Goal: Task Accomplishment & Management: Use online tool/utility

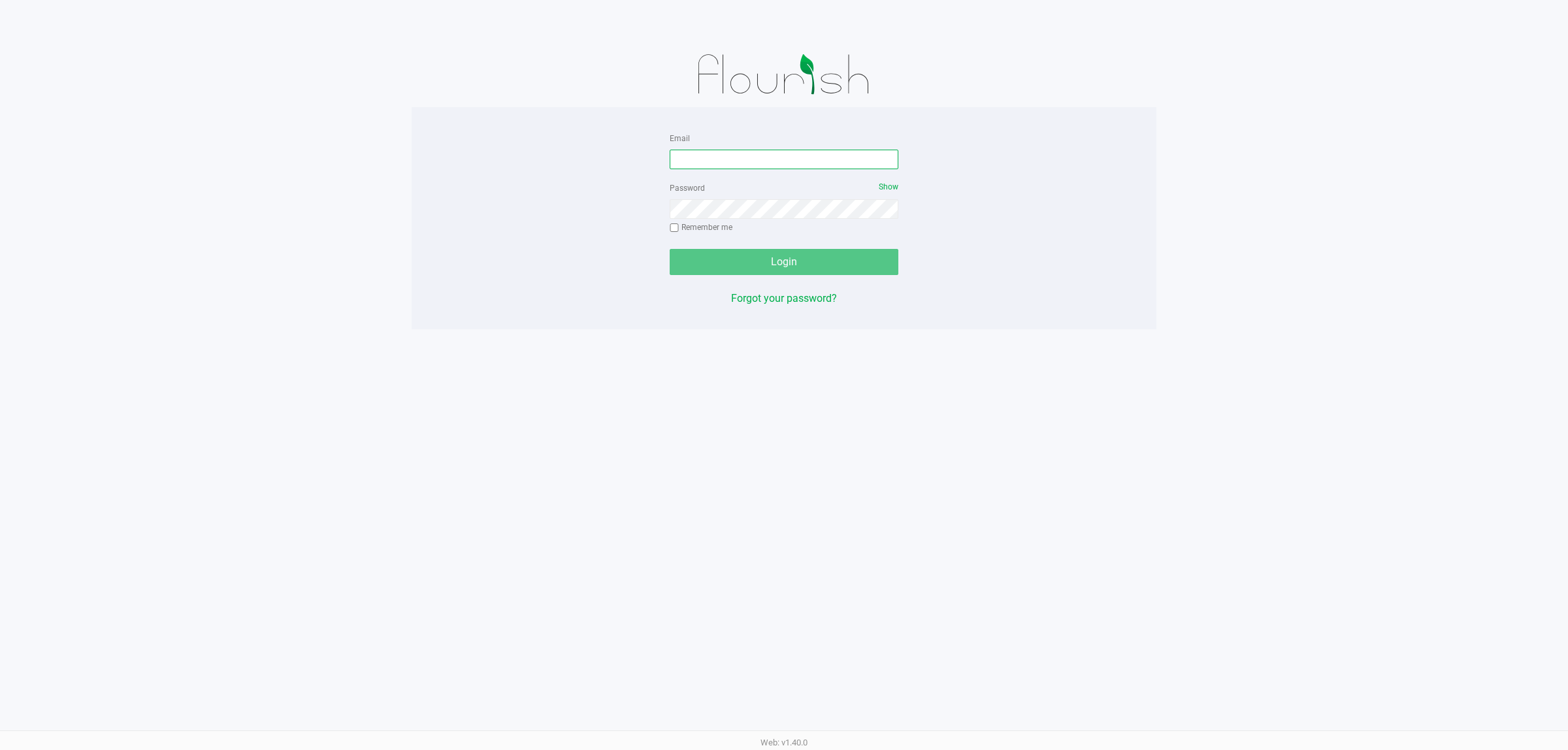
click at [785, 168] on input "Email" at bounding box center [783, 159] width 228 height 20
type input "dcarapellucci@liveparallel.com"
click at [669, 249] on button "Login" at bounding box center [783, 262] width 228 height 26
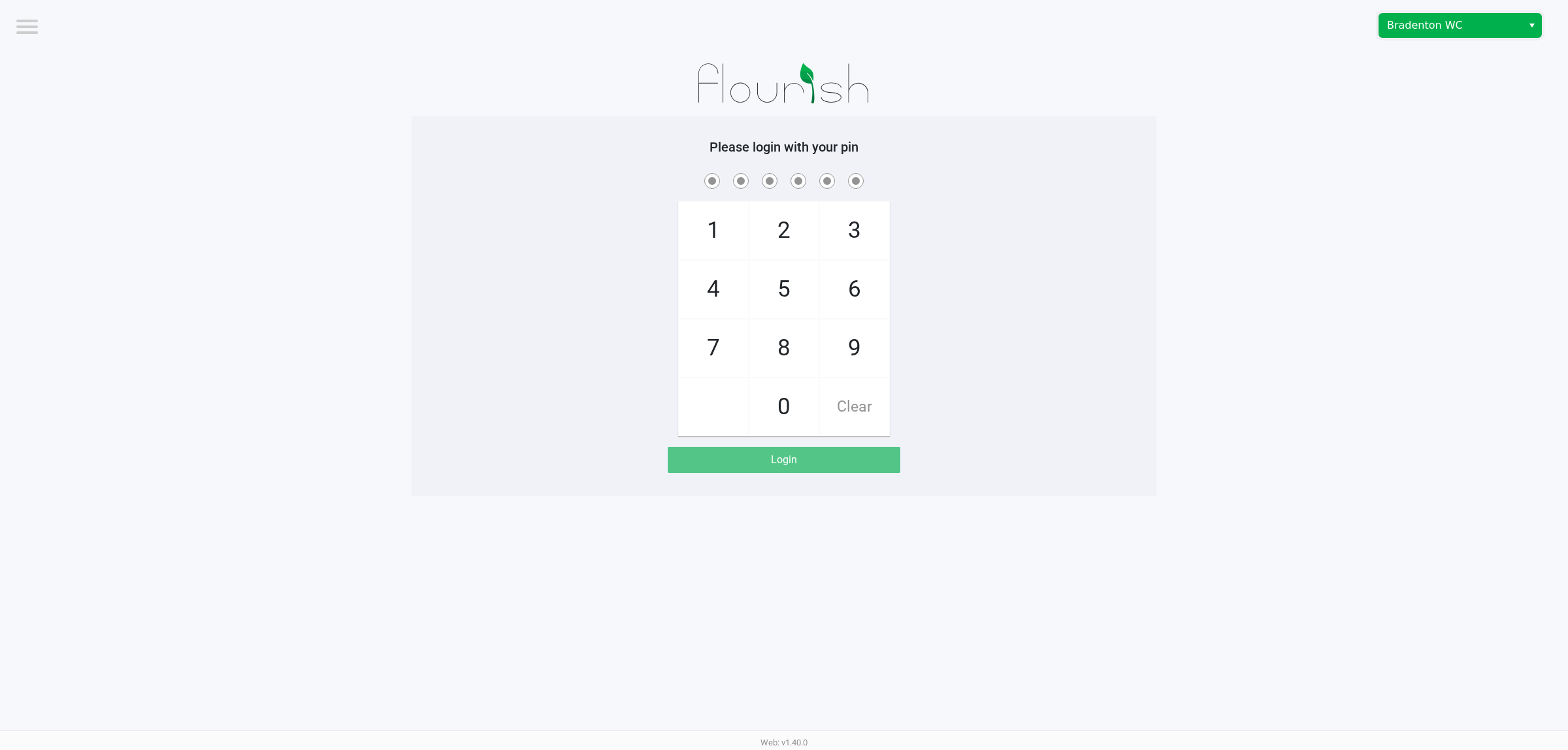
click at [1254, 26] on span "Bradenton WC" at bounding box center [1451, 25] width 127 height 15
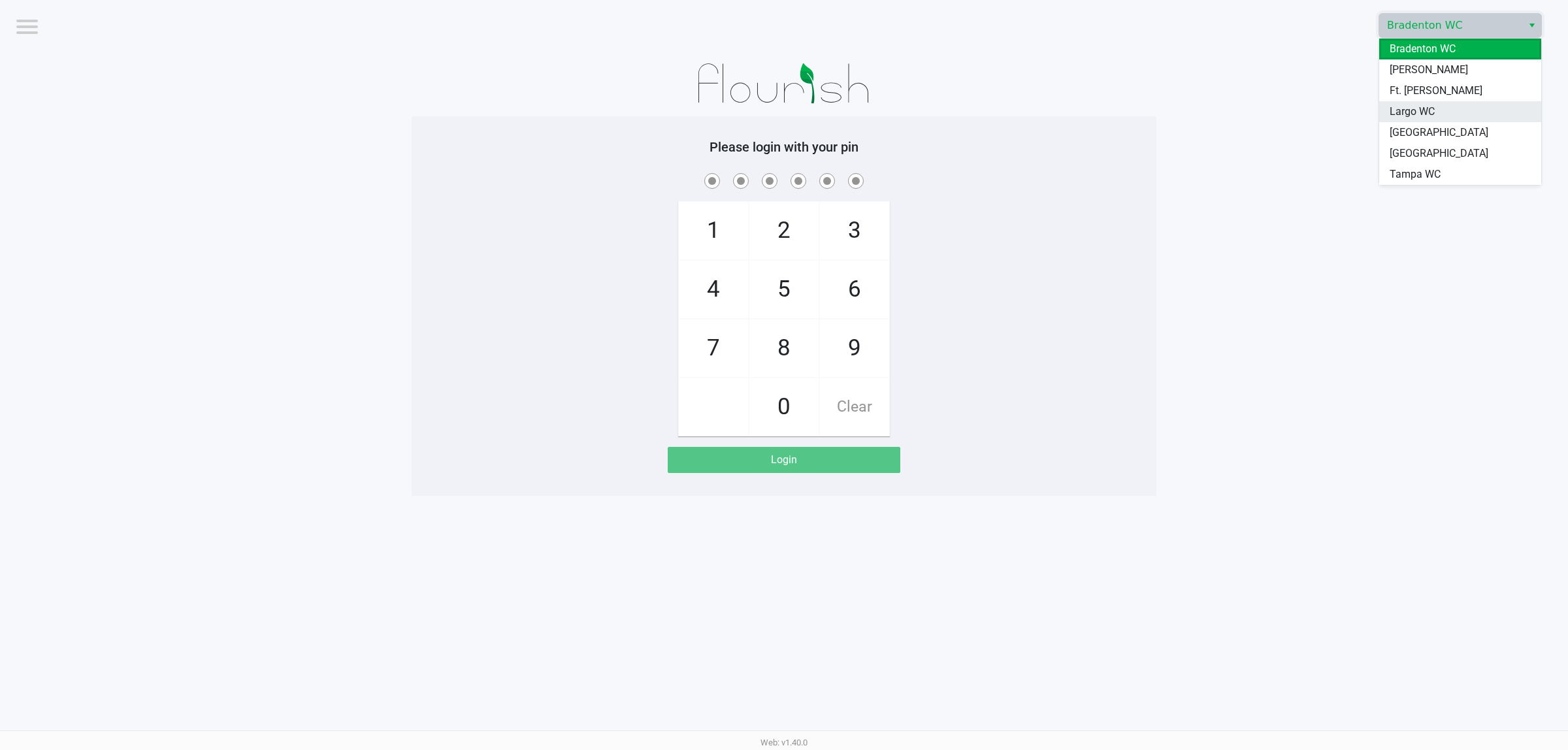
click at [1254, 112] on span "Largo WC" at bounding box center [1412, 111] width 45 height 15
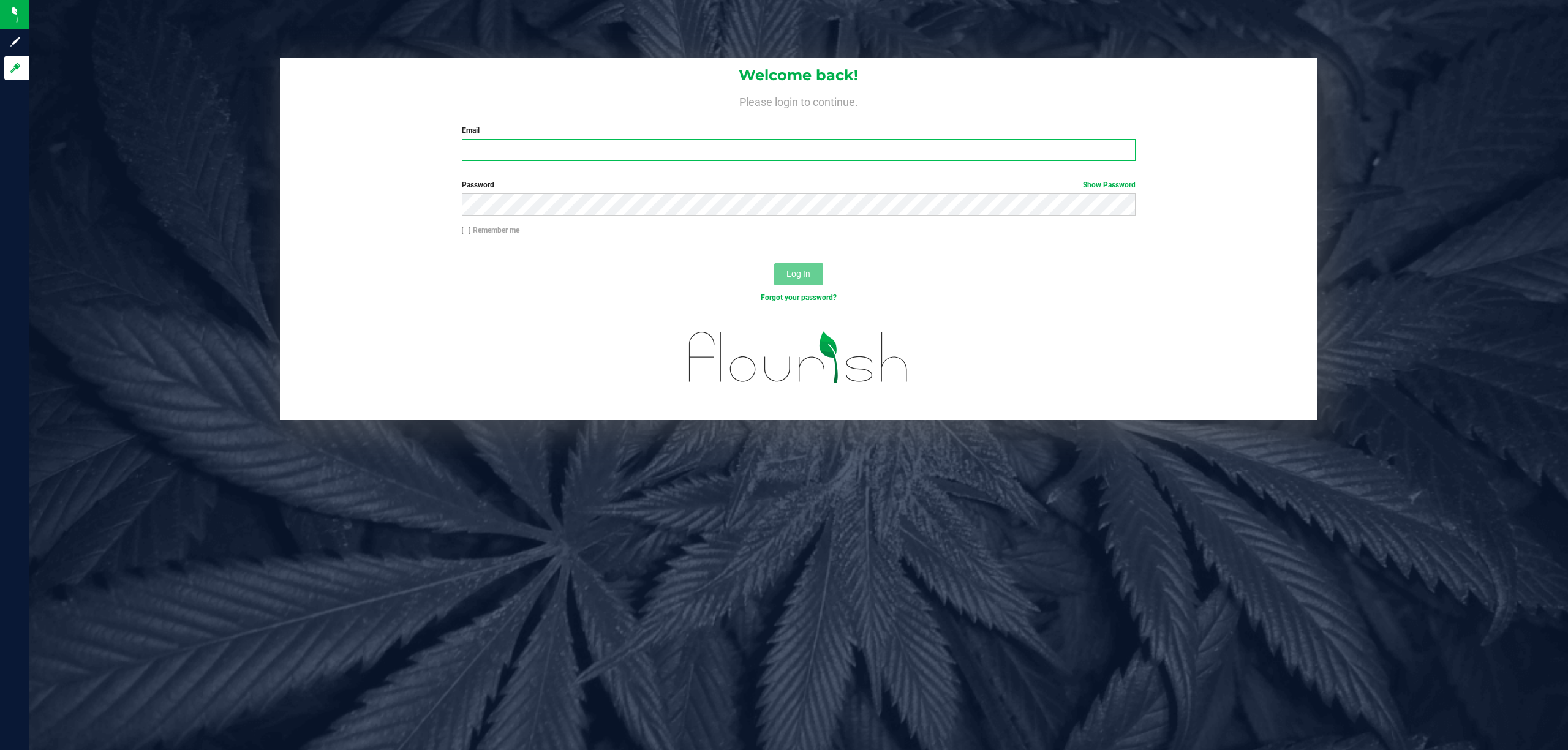
click at [519, 153] on input "Email" at bounding box center [799, 150] width 674 height 22
type input "[EMAIL_ADDRESS][DOMAIN_NAME]"
click at [775, 264] on button "Log In" at bounding box center [799, 275] width 49 height 22
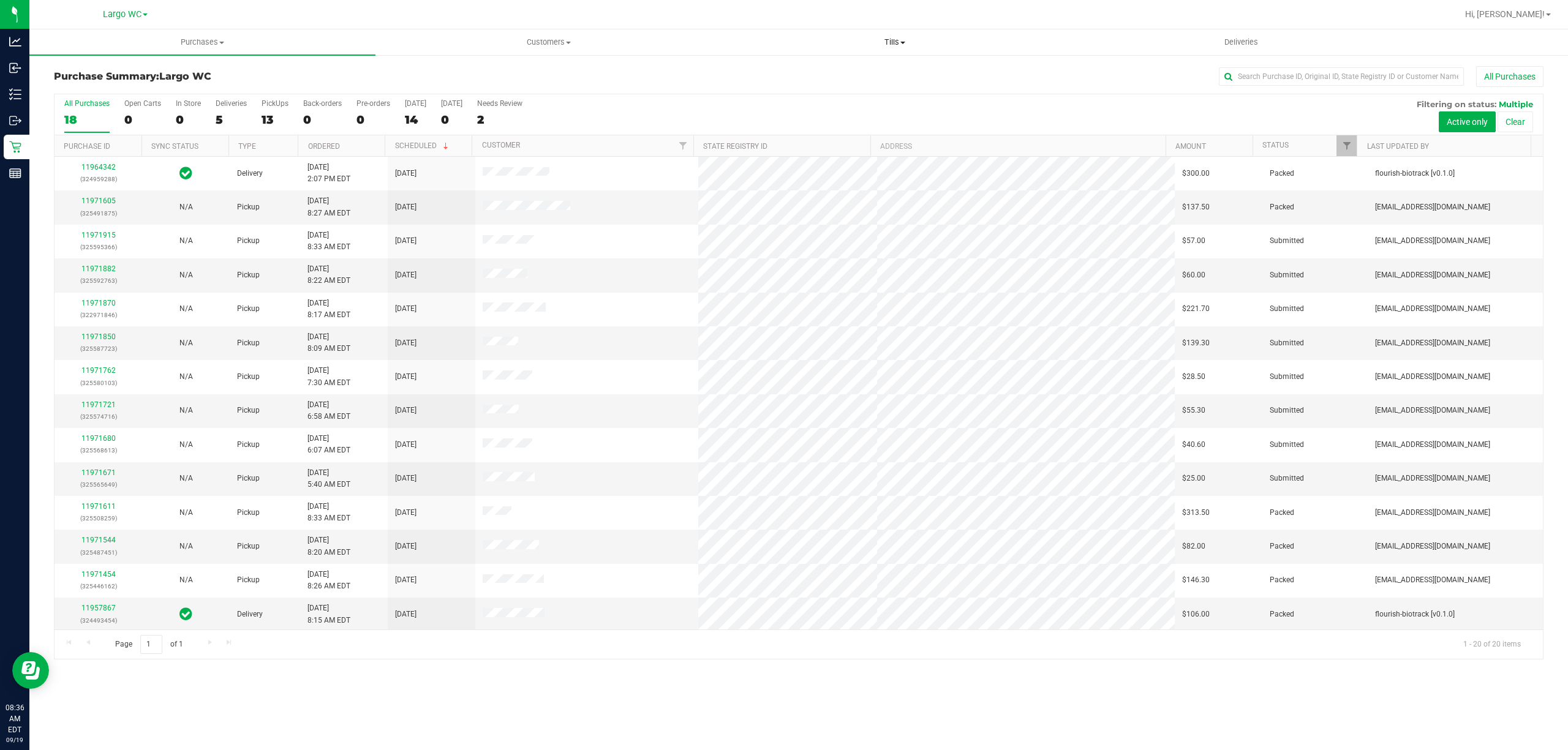
click at [892, 46] on span "Tills" at bounding box center [895, 42] width 345 height 11
click at [815, 72] on li "Manage tills" at bounding box center [895, 73] width 346 height 14
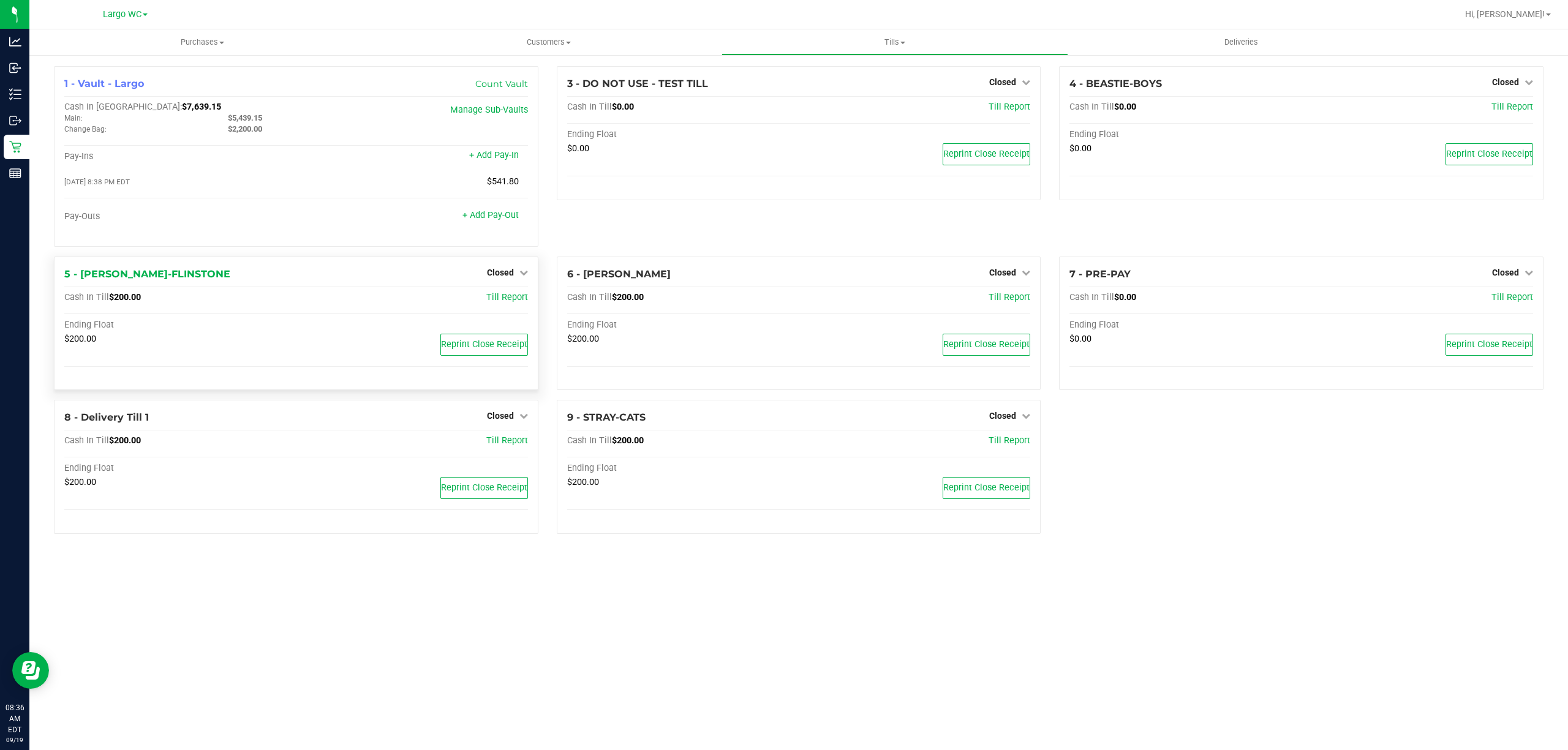
click at [514, 264] on div "5 - [PERSON_NAME]-FLINSTONE Closed Open Till Cash In Till $200.00 Till Report E…" at bounding box center [296, 323] width 485 height 134
click at [508, 275] on span "Closed" at bounding box center [501, 273] width 27 height 10
click at [506, 300] on link "Open Till" at bounding box center [500, 298] width 33 height 10
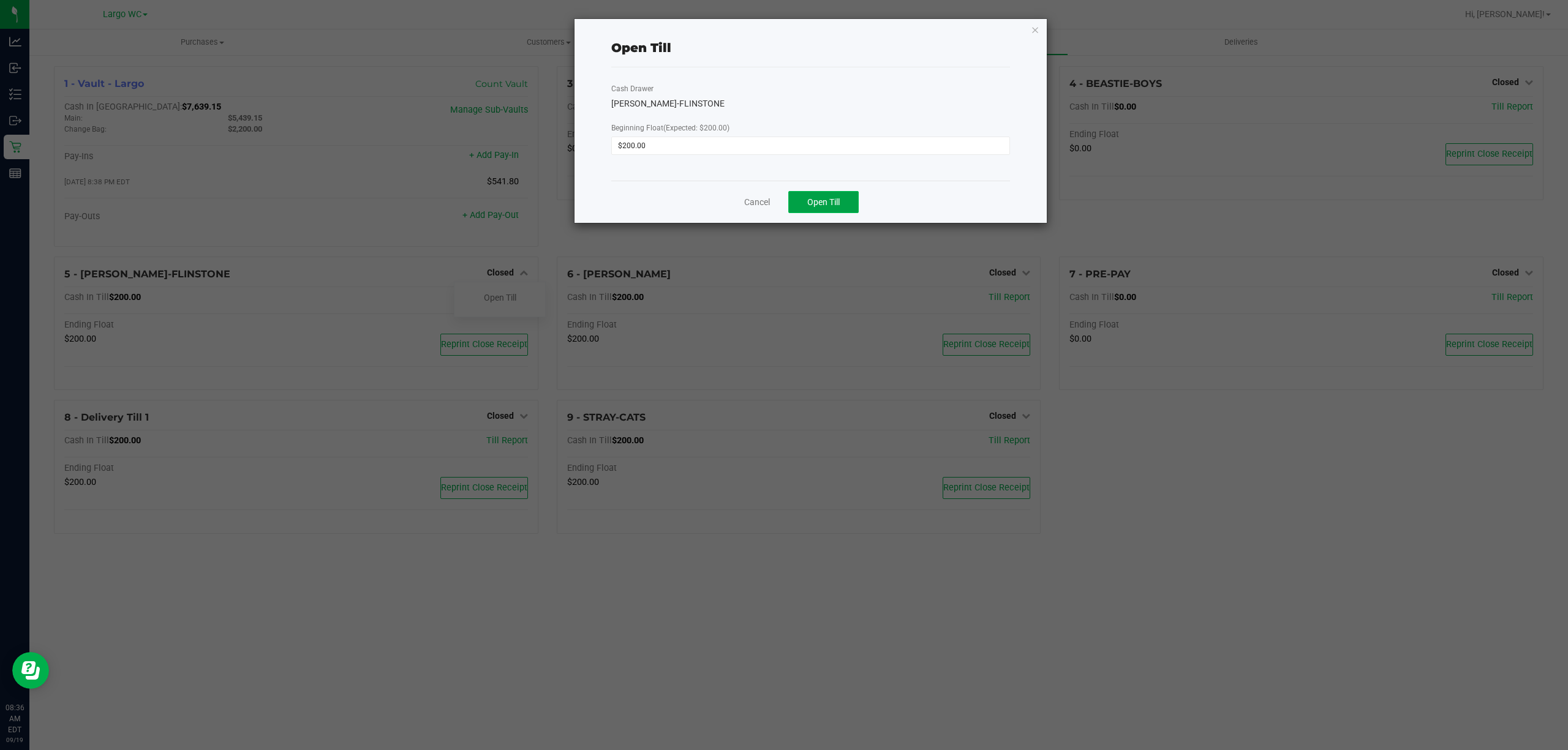
click at [844, 202] on button "Open Till" at bounding box center [823, 202] width 71 height 22
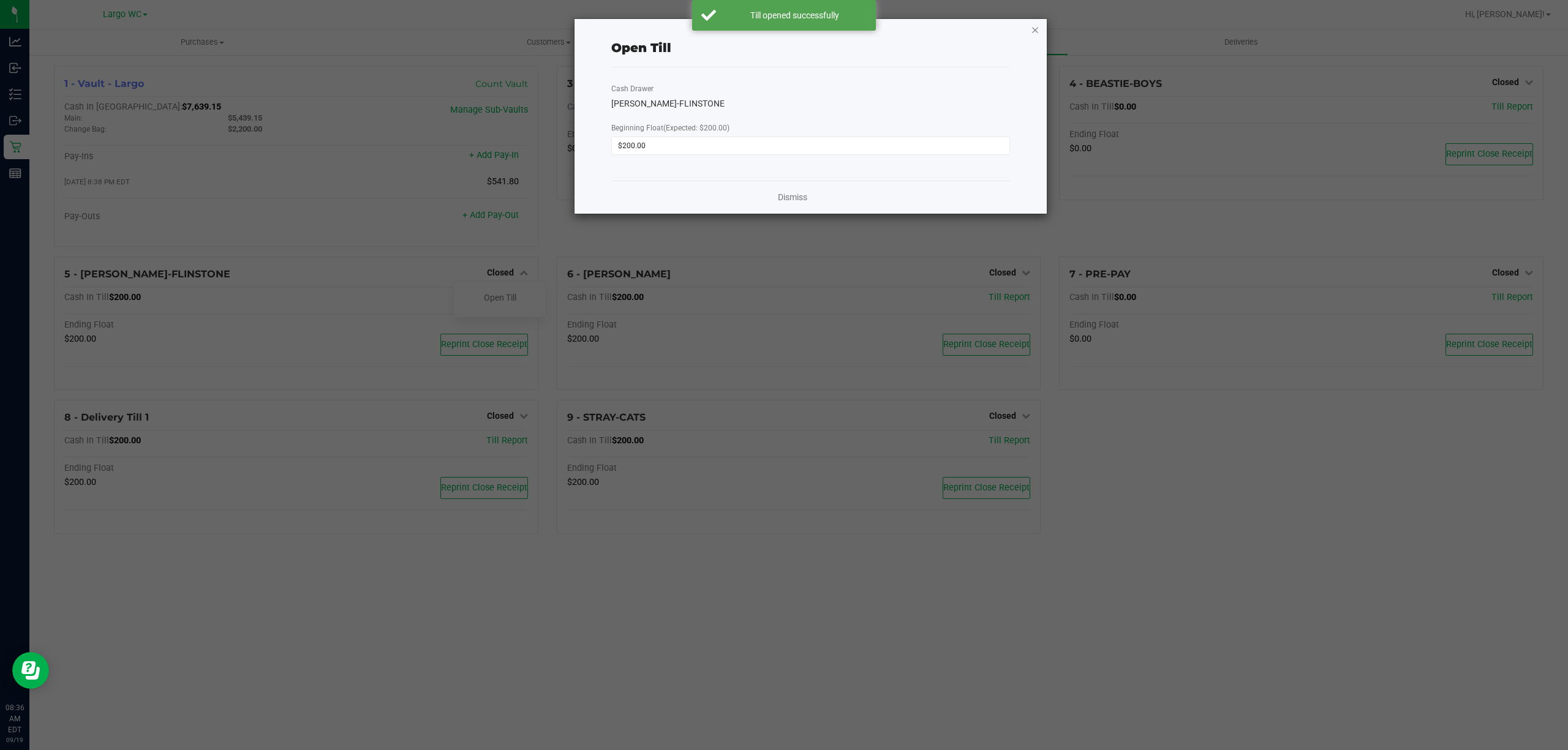
click at [1034, 33] on icon "button" at bounding box center [1035, 29] width 8 height 14
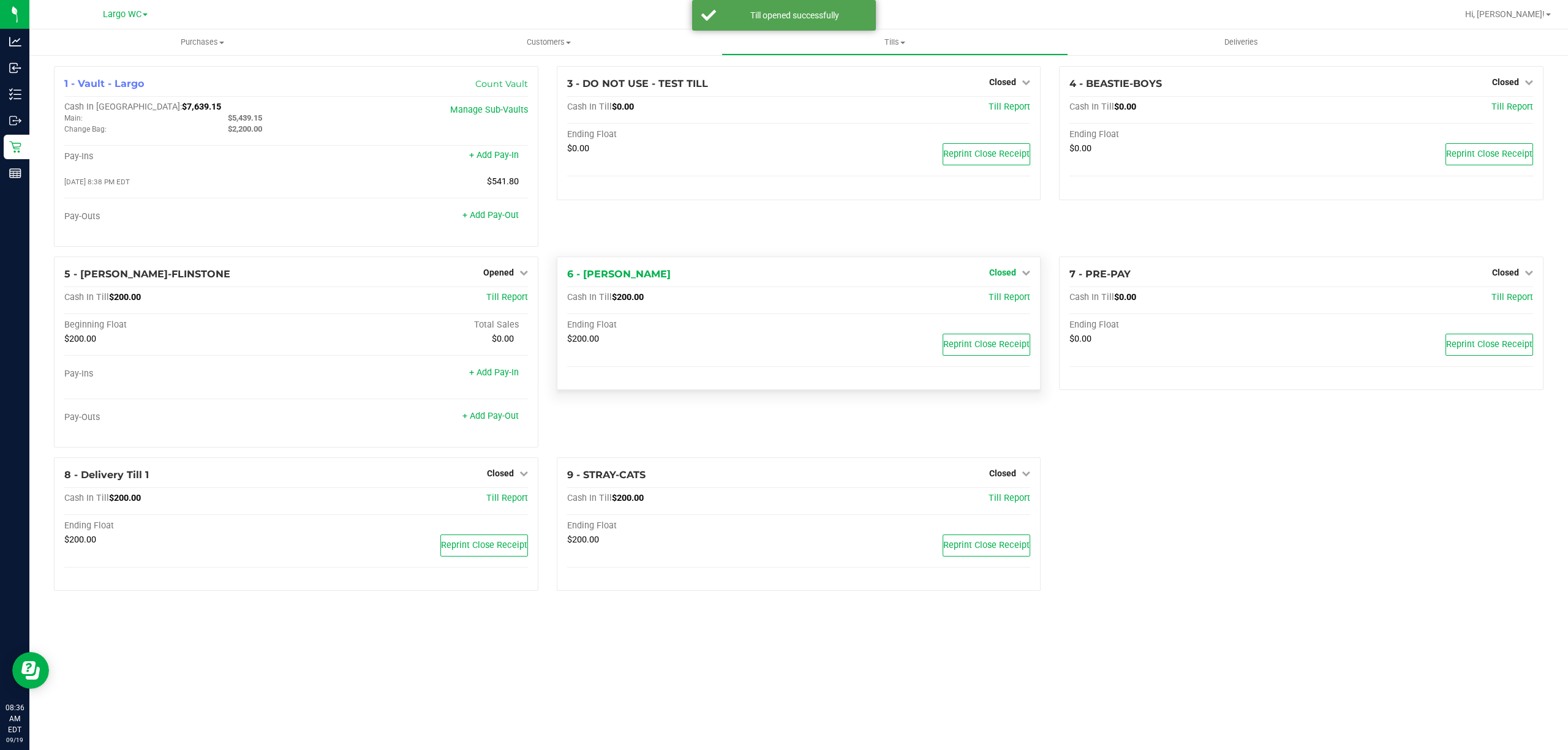
click at [1014, 272] on span "Closed" at bounding box center [1002, 273] width 27 height 10
click at [1006, 300] on link "Open Till" at bounding box center [1002, 298] width 33 height 10
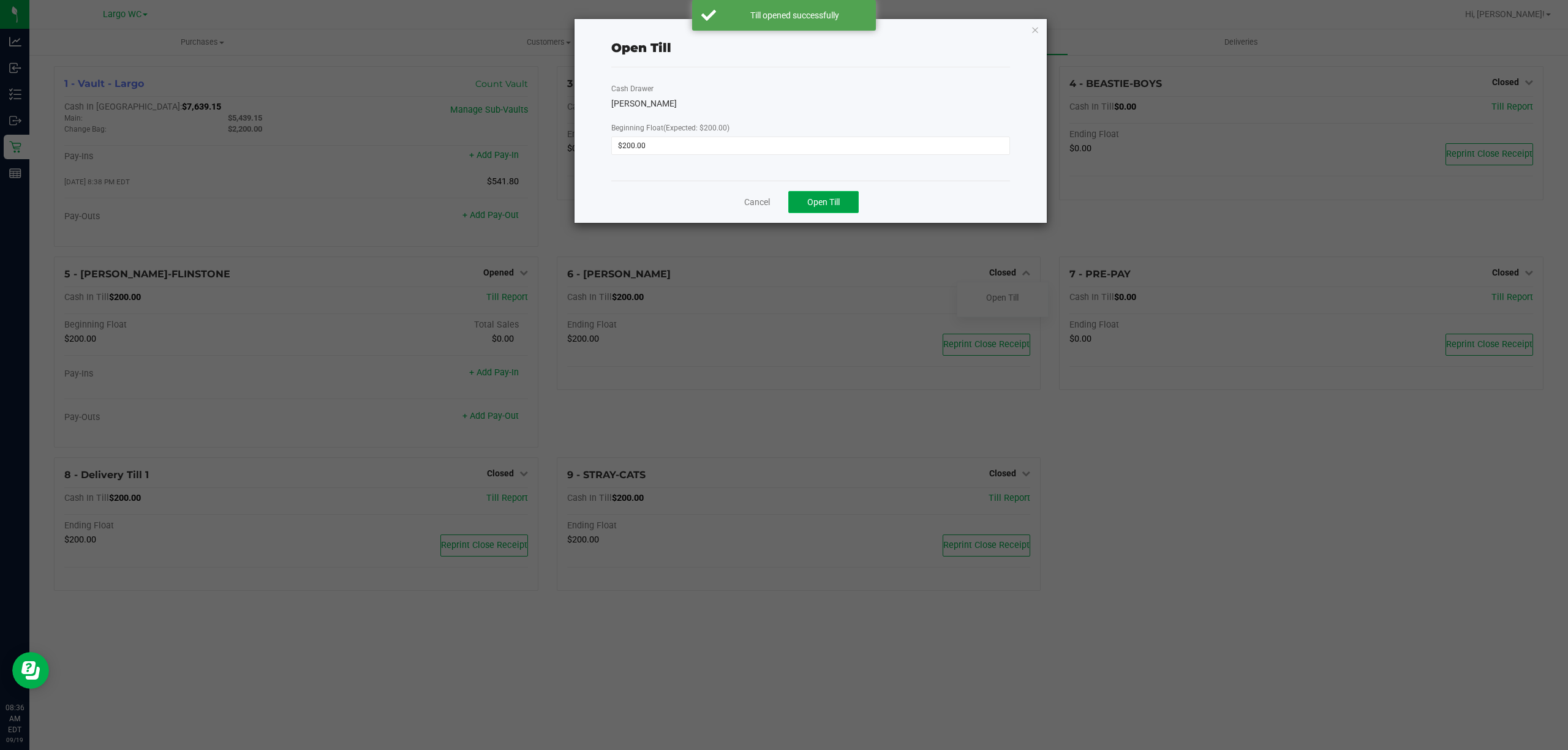
click at [843, 201] on button "Open Till" at bounding box center [823, 202] width 71 height 22
click at [1033, 34] on icon "button" at bounding box center [1035, 29] width 8 height 14
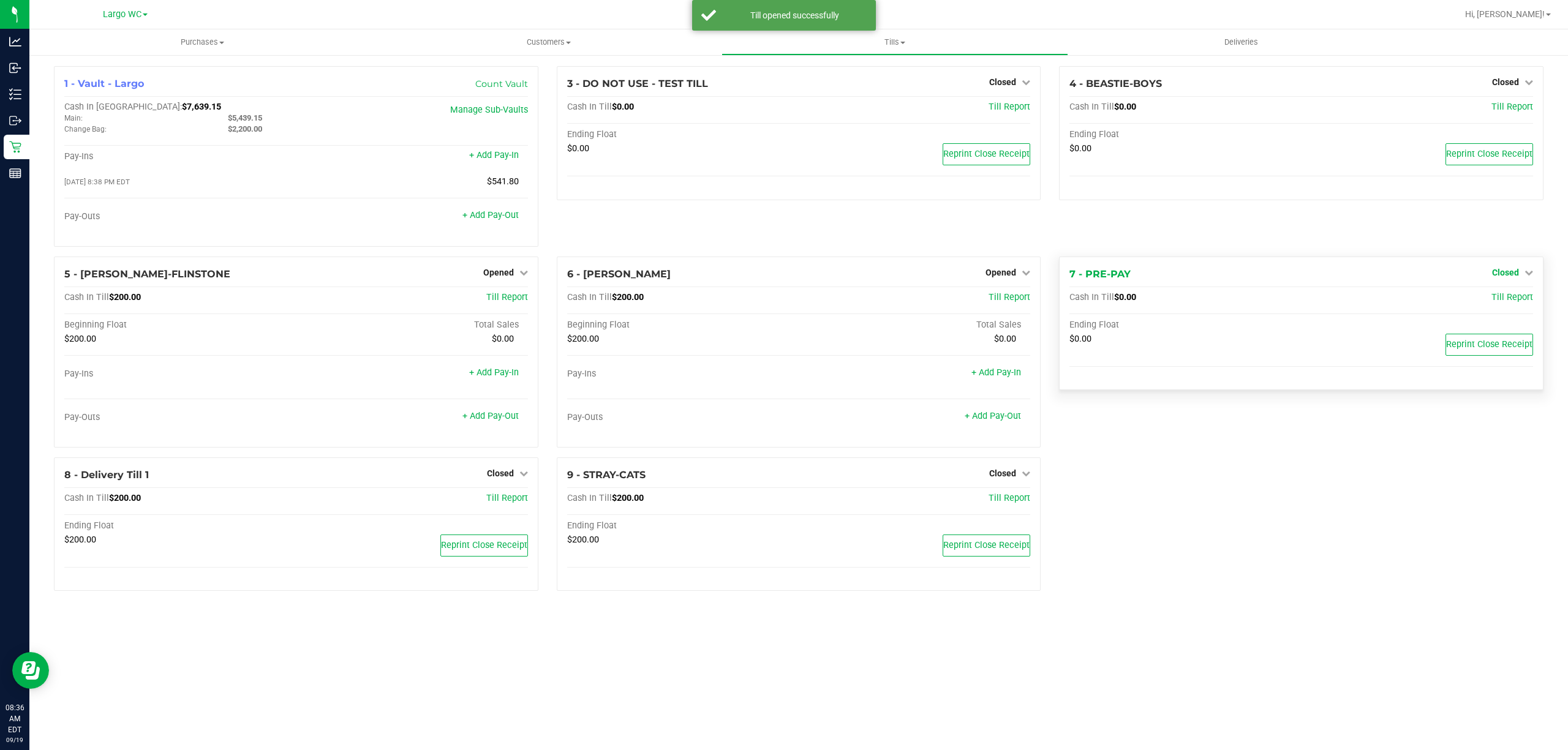
click at [1513, 272] on span "Closed" at bounding box center [1506, 273] width 27 height 10
click at [1512, 294] on link "Open Till" at bounding box center [1505, 298] width 33 height 10
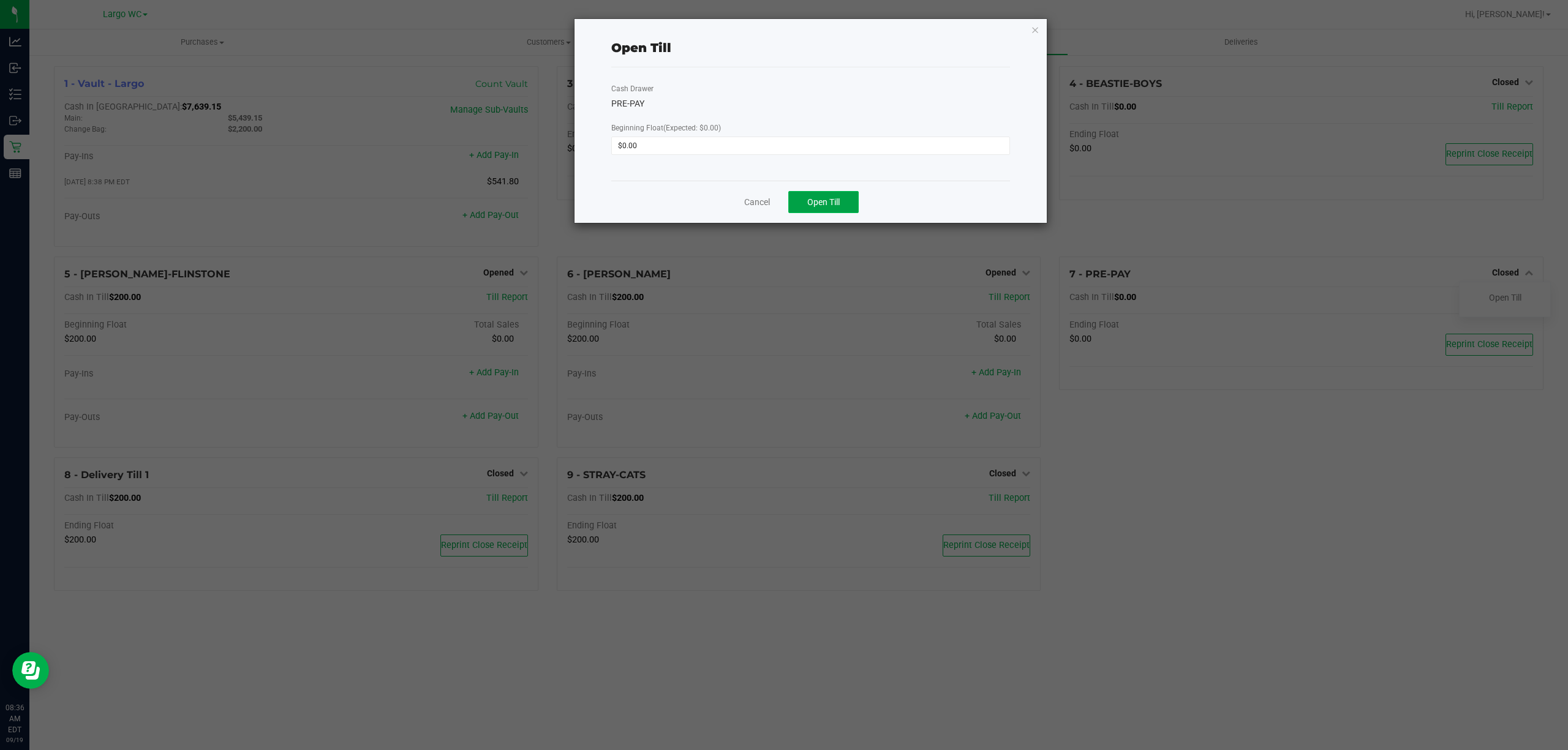
click at [817, 193] on button "Open Till" at bounding box center [823, 202] width 71 height 22
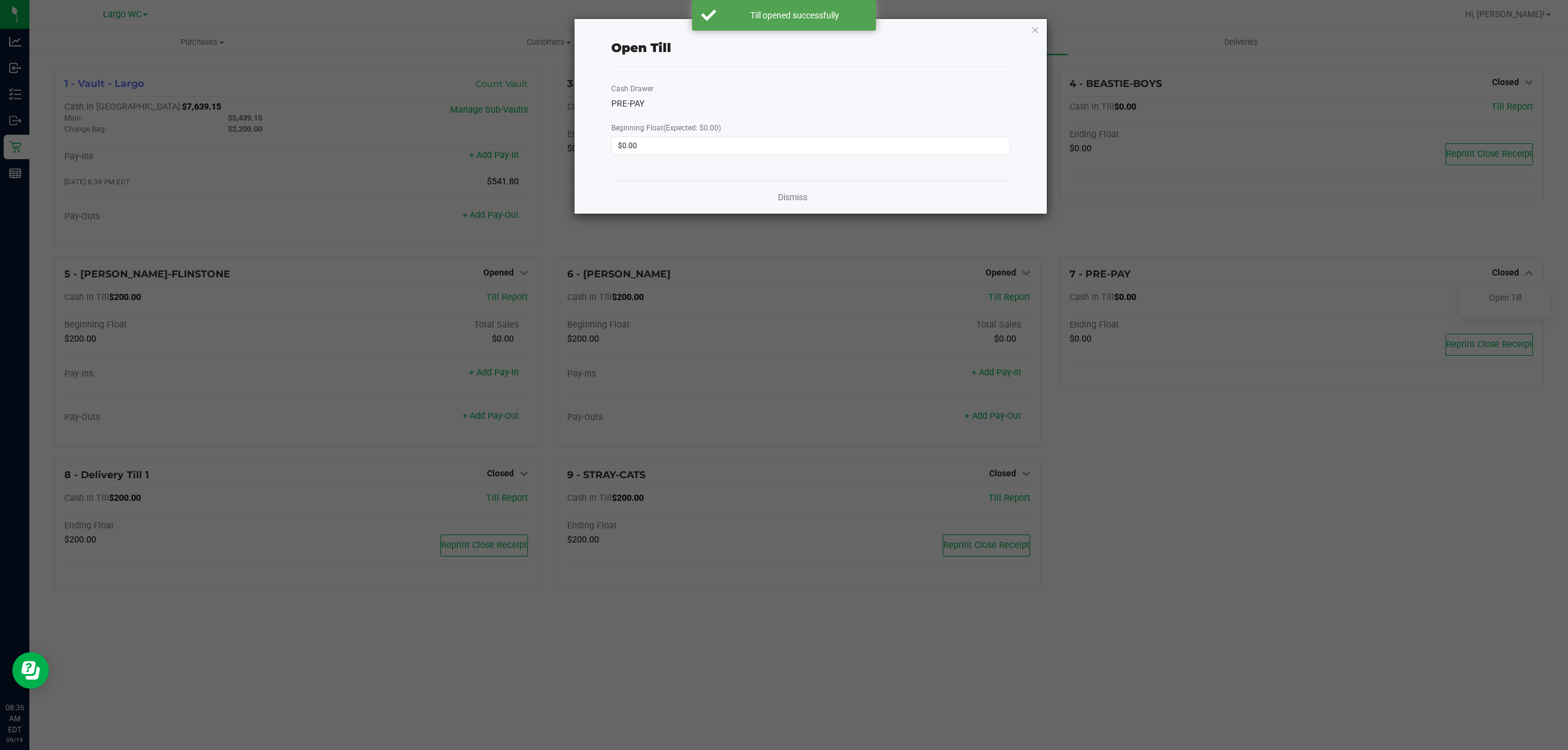
click at [1040, 33] on div "Open Till Cash Drawer PRE-PAY Beginning Float (Expected: $0.00) $0.00 Dismiss" at bounding box center [811, 117] width 472 height 195
click at [1035, 33] on icon "button" at bounding box center [1035, 29] width 8 height 14
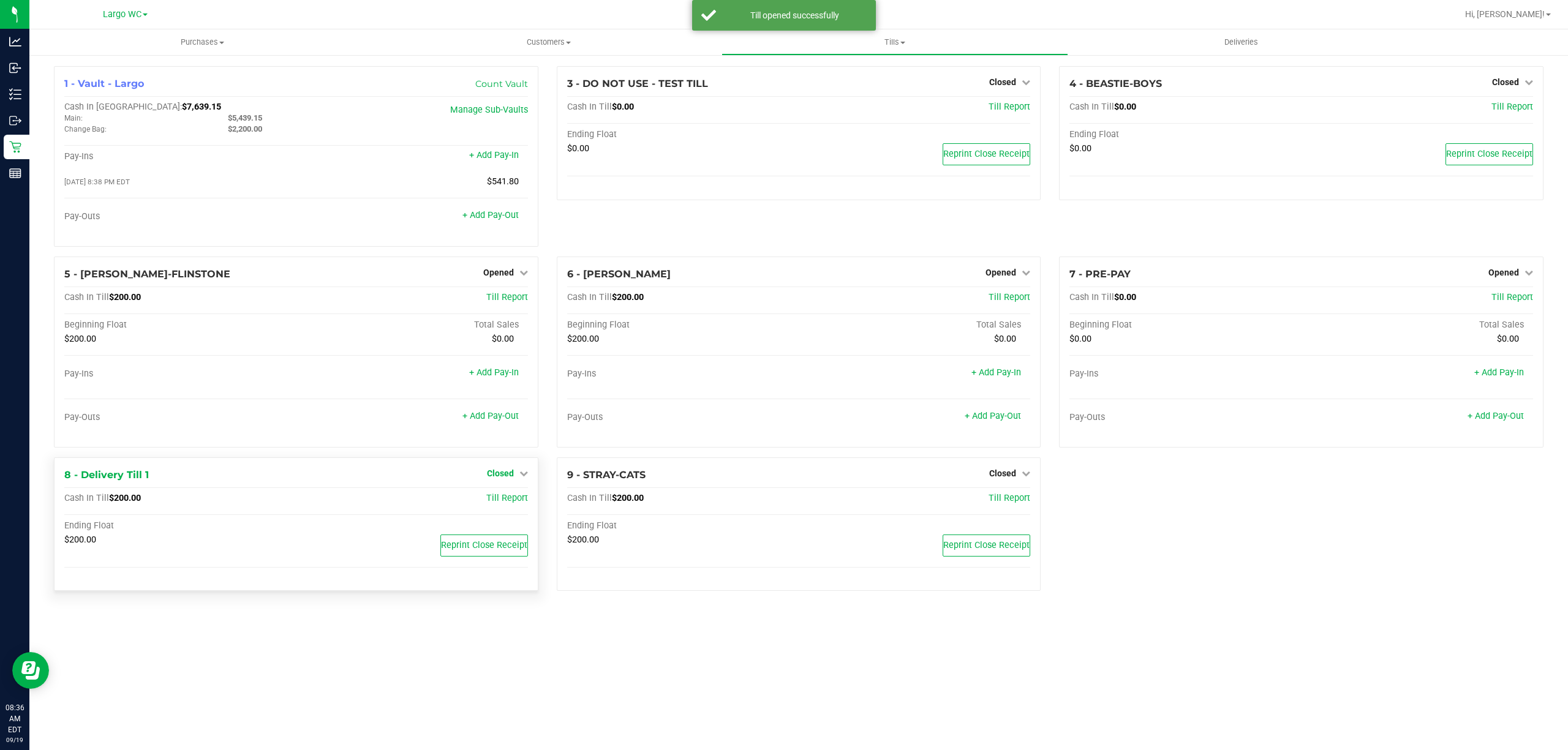
click at [497, 473] on span "Closed" at bounding box center [501, 474] width 27 height 10
click at [497, 497] on link "Open Till" at bounding box center [500, 499] width 33 height 10
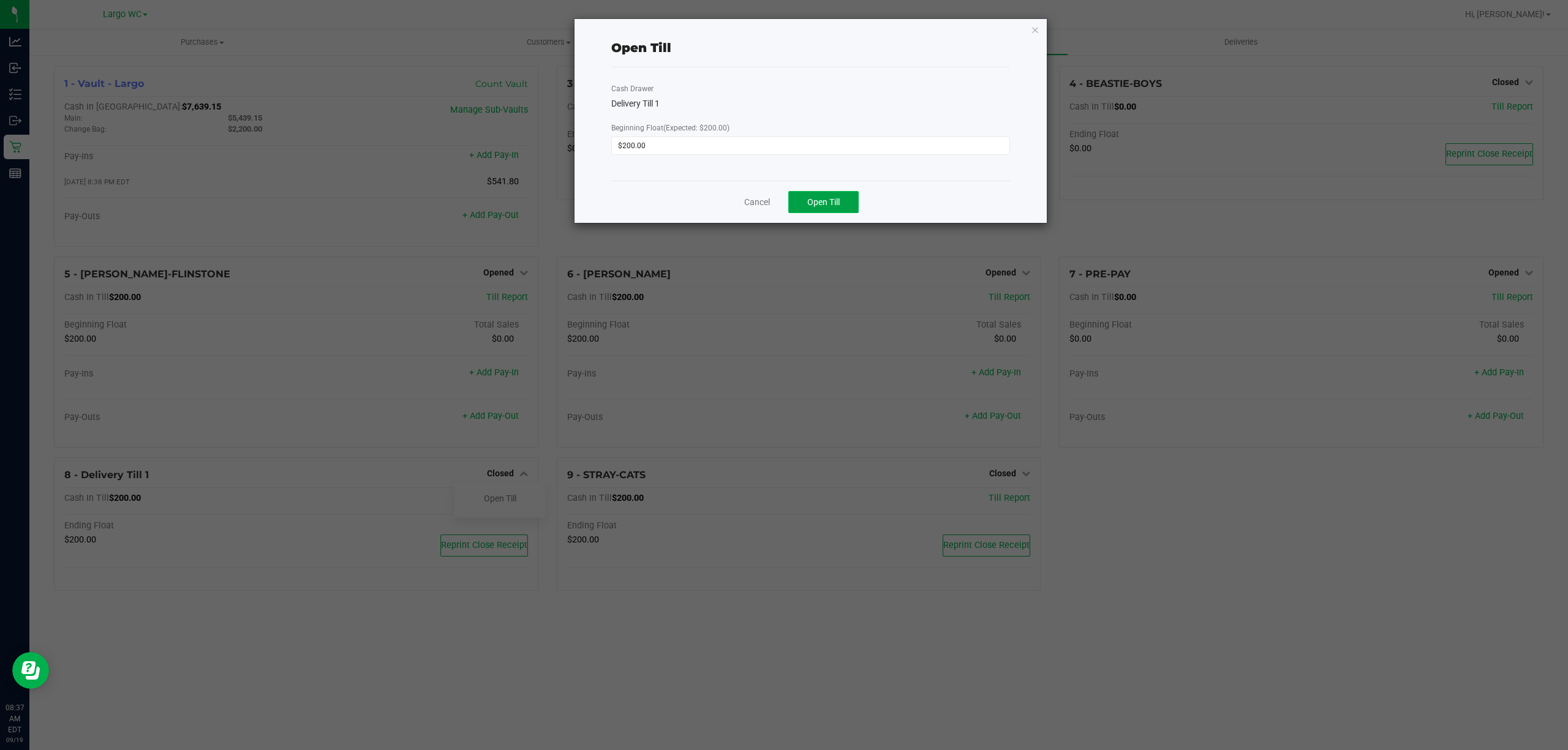
click at [811, 209] on button "Open Till" at bounding box center [823, 202] width 71 height 22
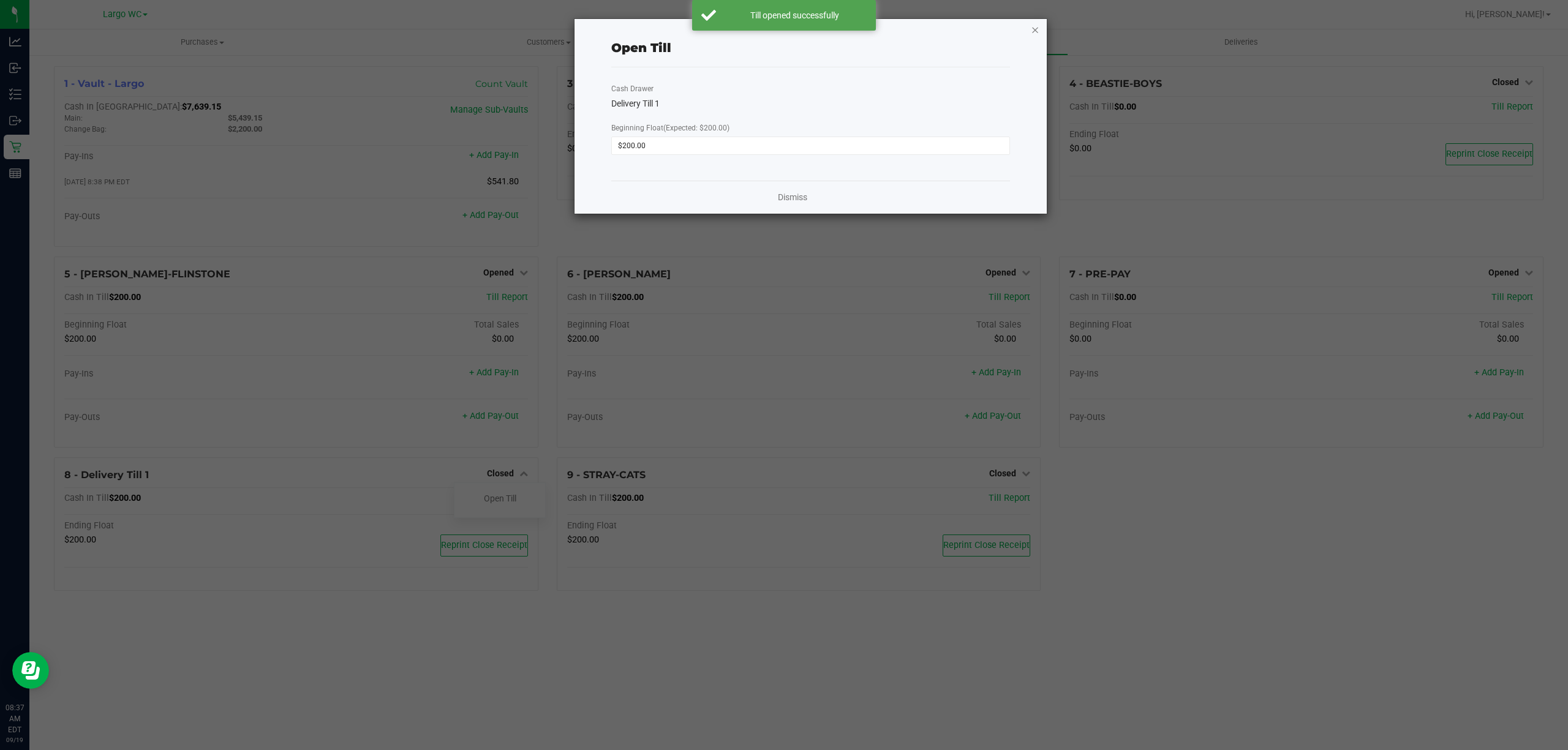
click at [1034, 29] on icon "button" at bounding box center [1035, 29] width 8 height 14
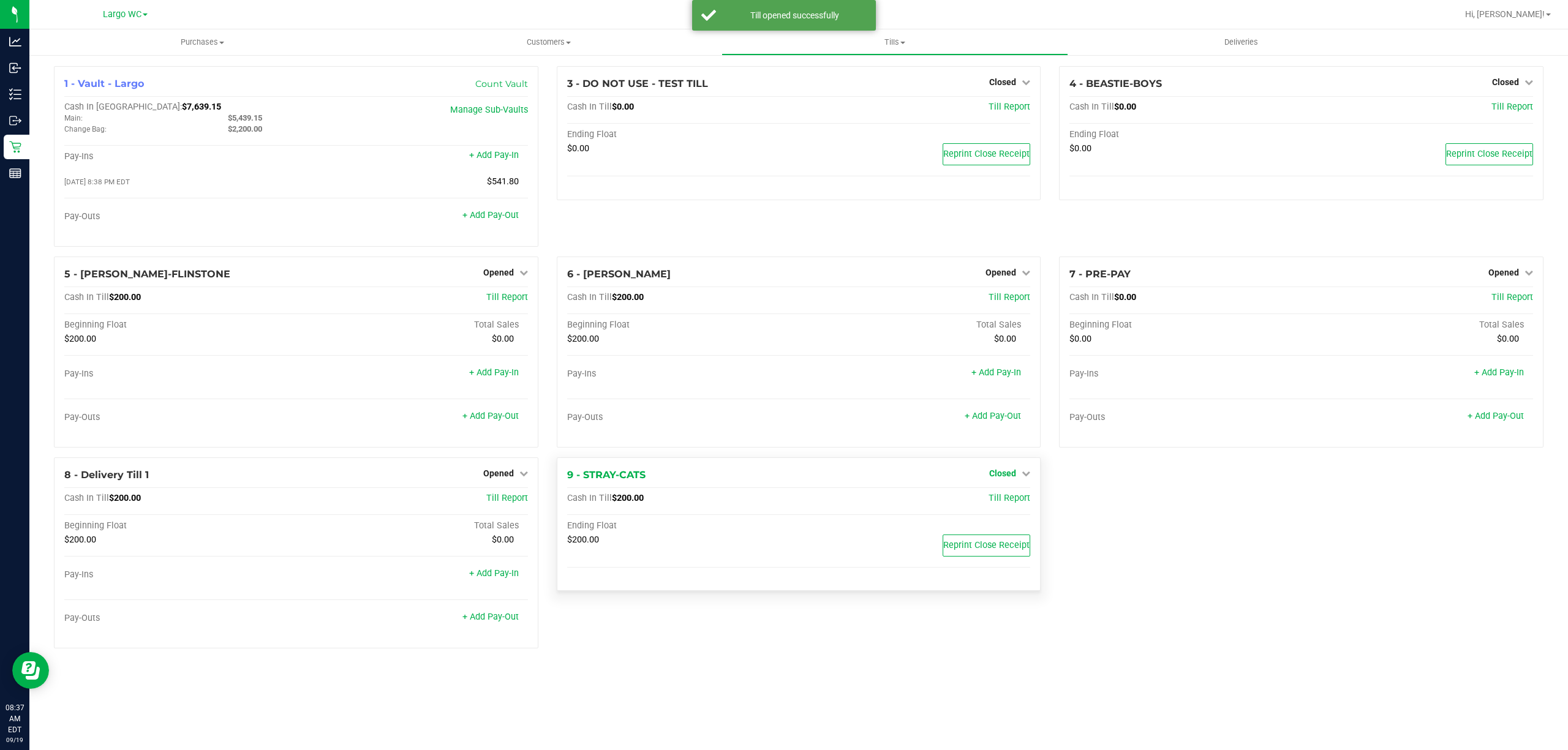
click at [993, 478] on span "Closed" at bounding box center [1002, 474] width 27 height 10
click at [998, 503] on link "Open Till" at bounding box center [1002, 499] width 33 height 10
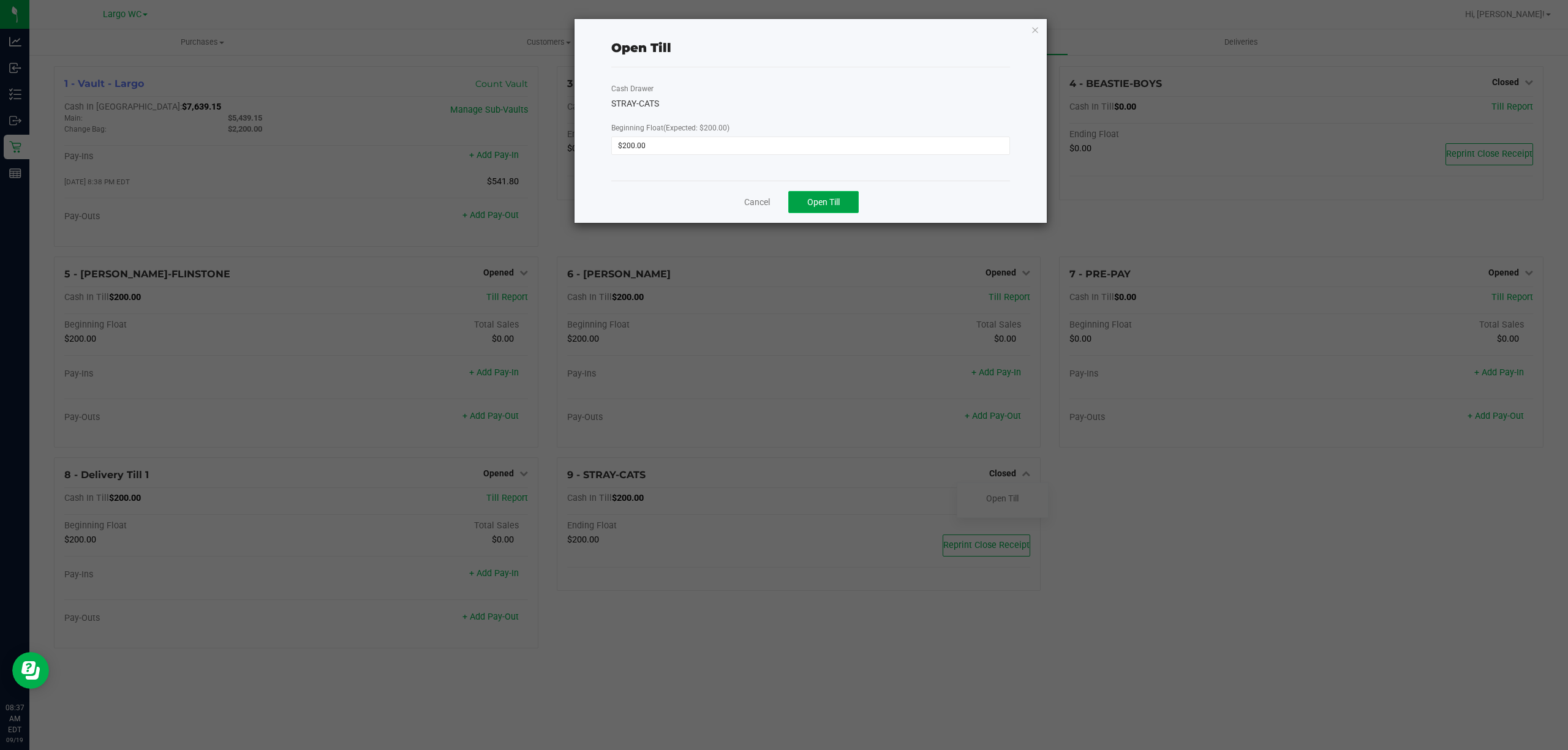
click at [808, 202] on span "Open Till" at bounding box center [823, 202] width 33 height 10
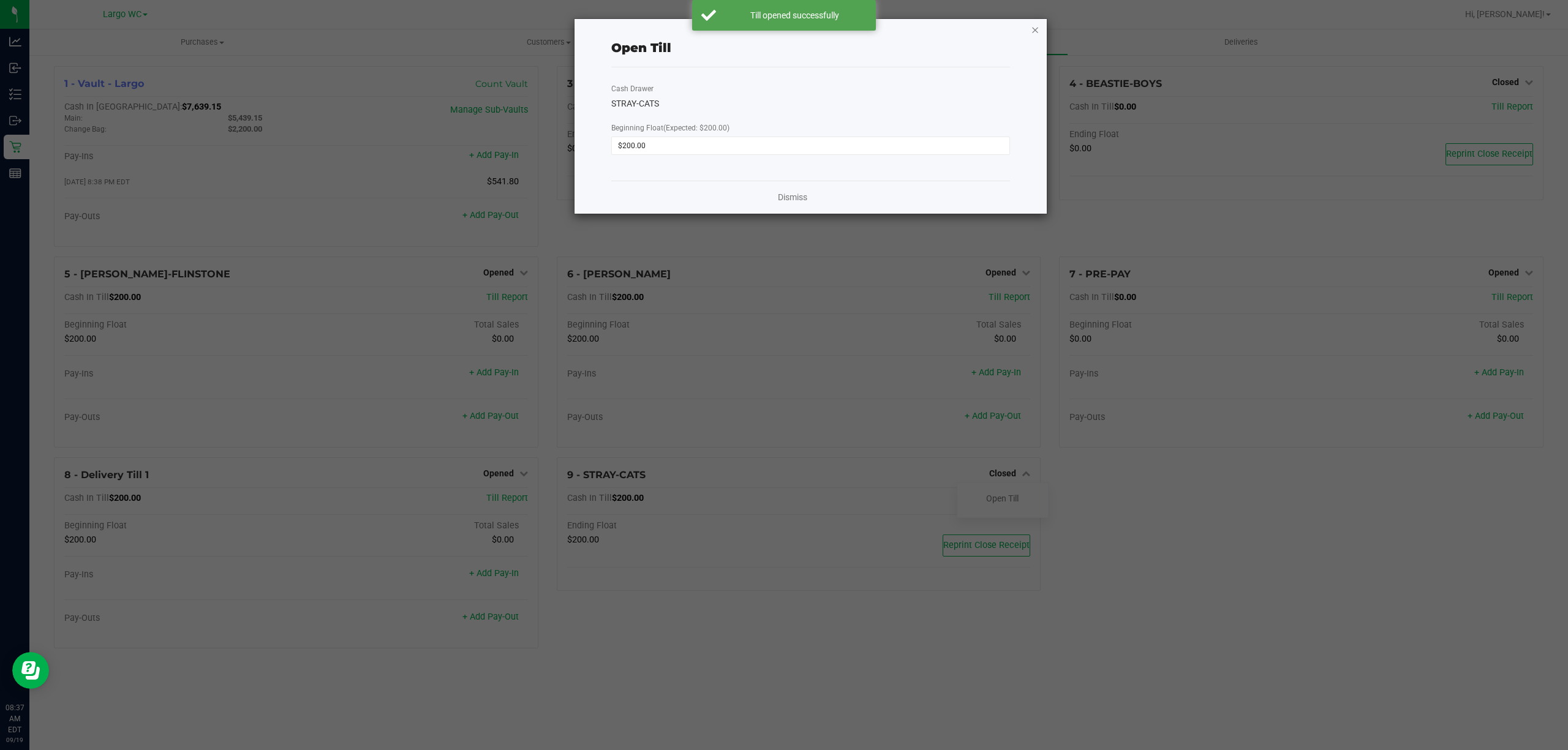
click at [1035, 30] on icon "button" at bounding box center [1035, 29] width 8 height 14
